Goal: Transaction & Acquisition: Purchase product/service

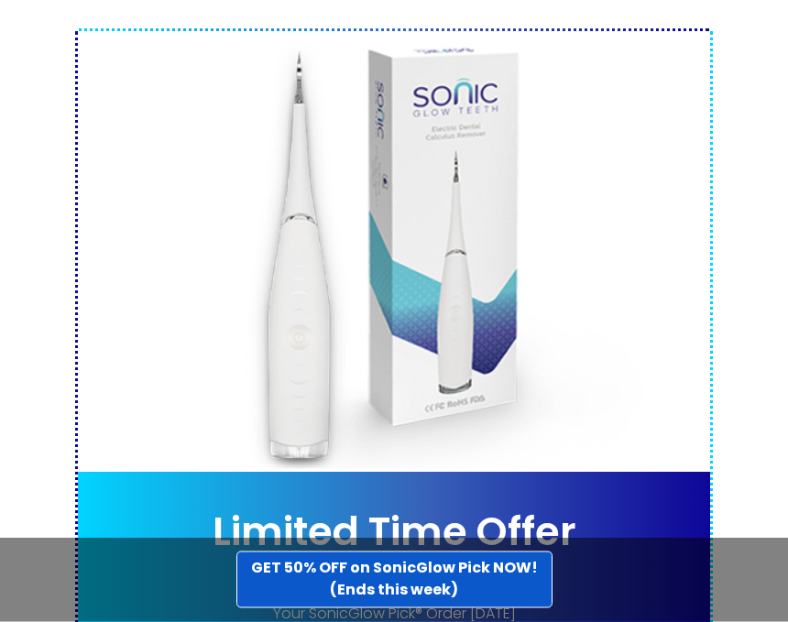
scroll to position [8811, 0]
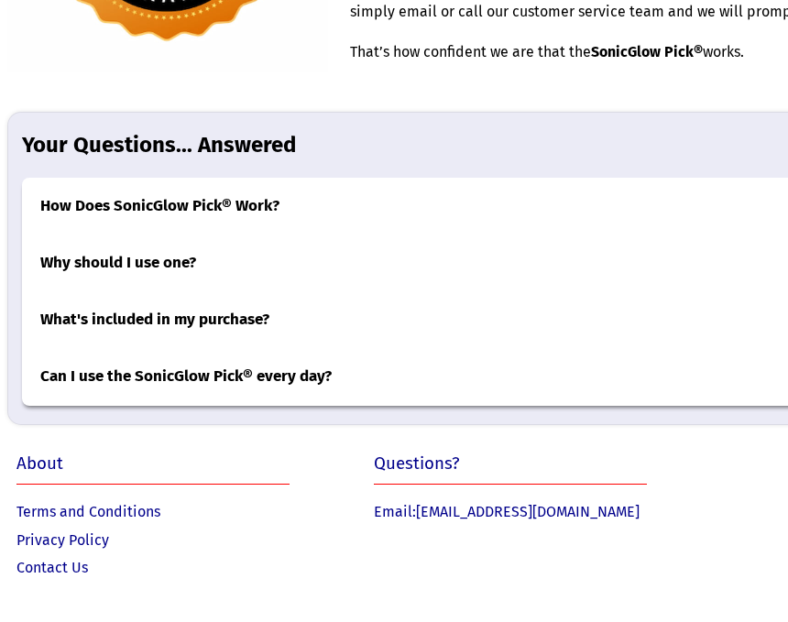
scroll to position [6069, 0]
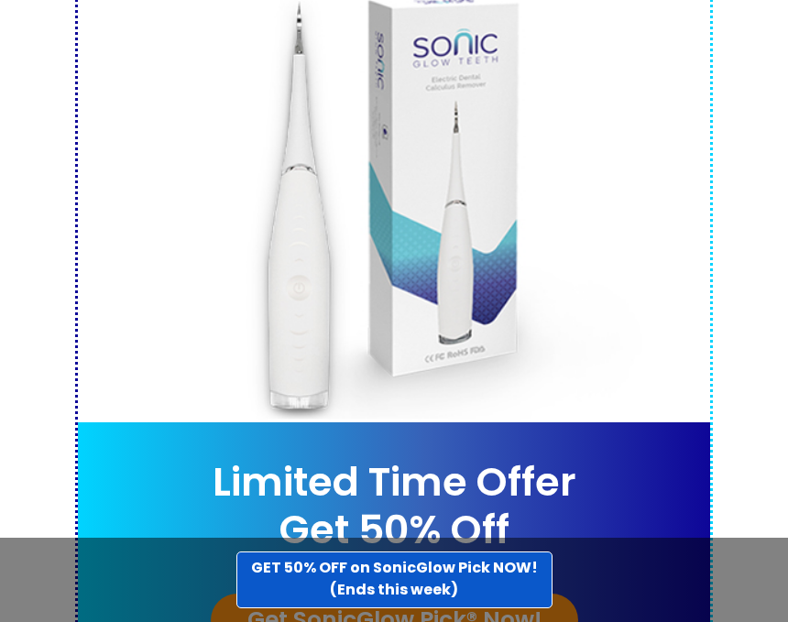
scroll to position [8902, 0]
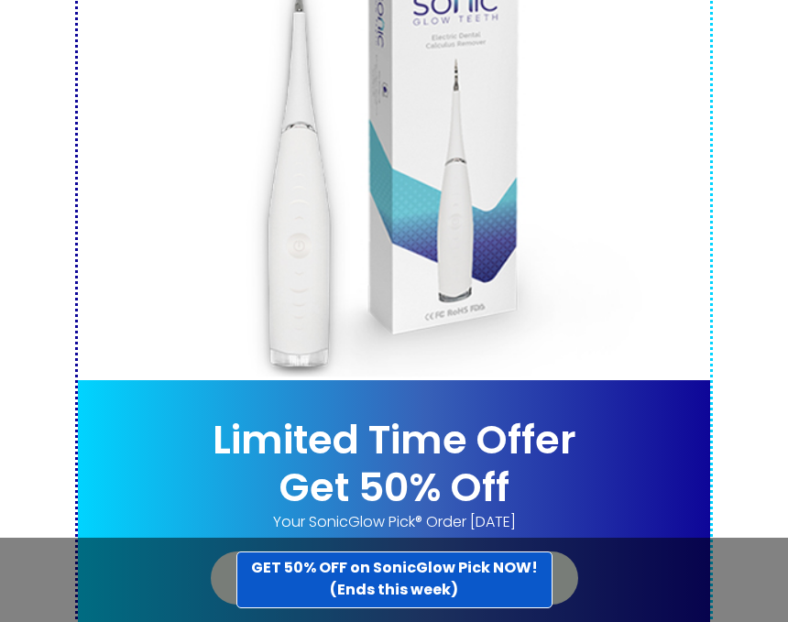
click at [417, 552] on link "Get SonicGlow Pick® Now!" at bounding box center [394, 578] width 367 height 53
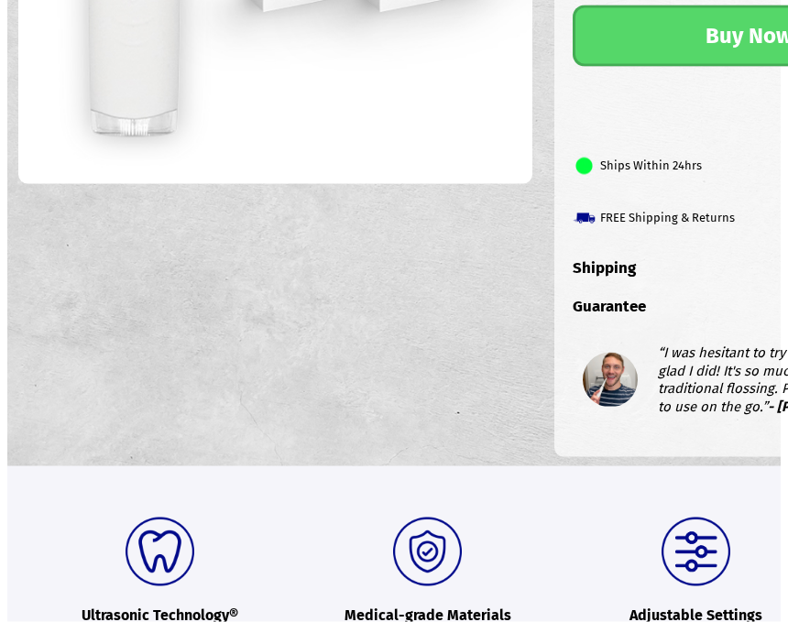
scroll to position [560, 0]
